Goal: Navigation & Orientation: Go to known website

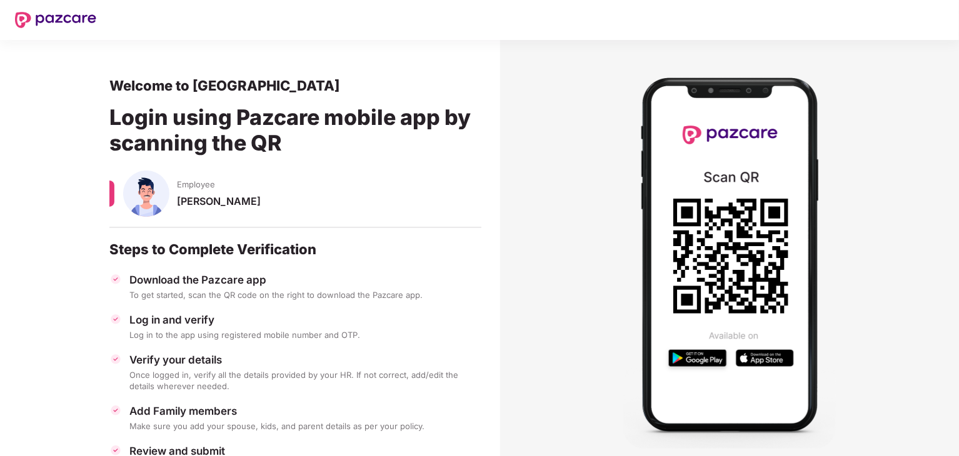
click at [175, 336] on div "Log in to the app using registered mobile number and OTP." at bounding box center [305, 334] width 352 height 11
